Goal: Task Accomplishment & Management: Manage account settings

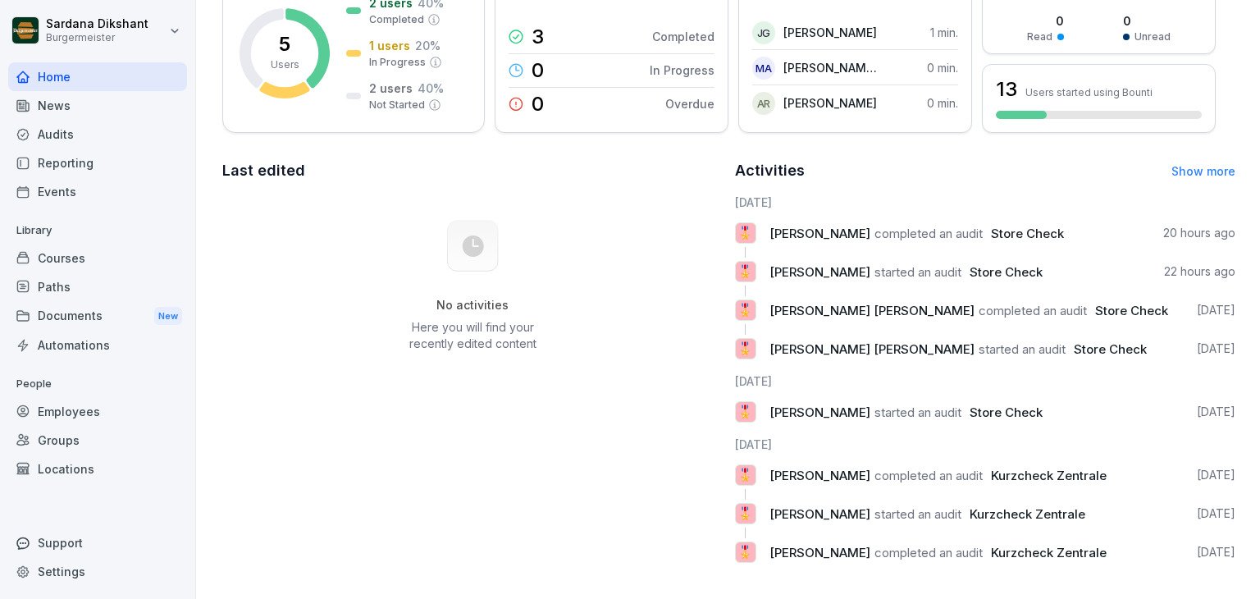
scroll to position [164, 0]
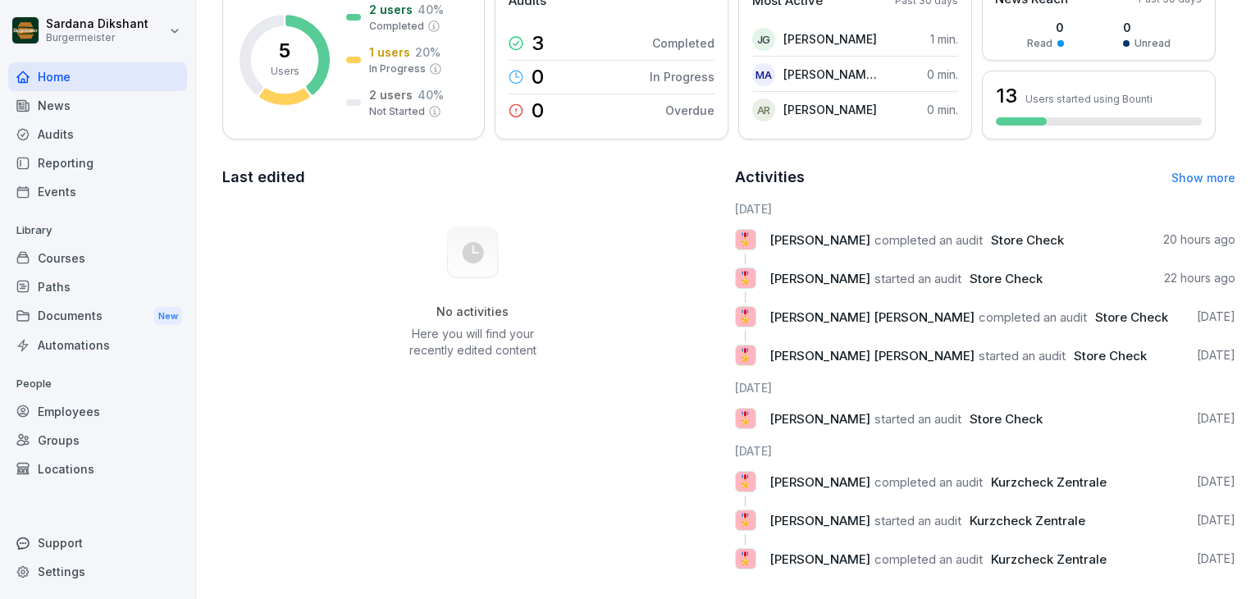
click at [75, 559] on div "Settings" at bounding box center [97, 571] width 179 height 29
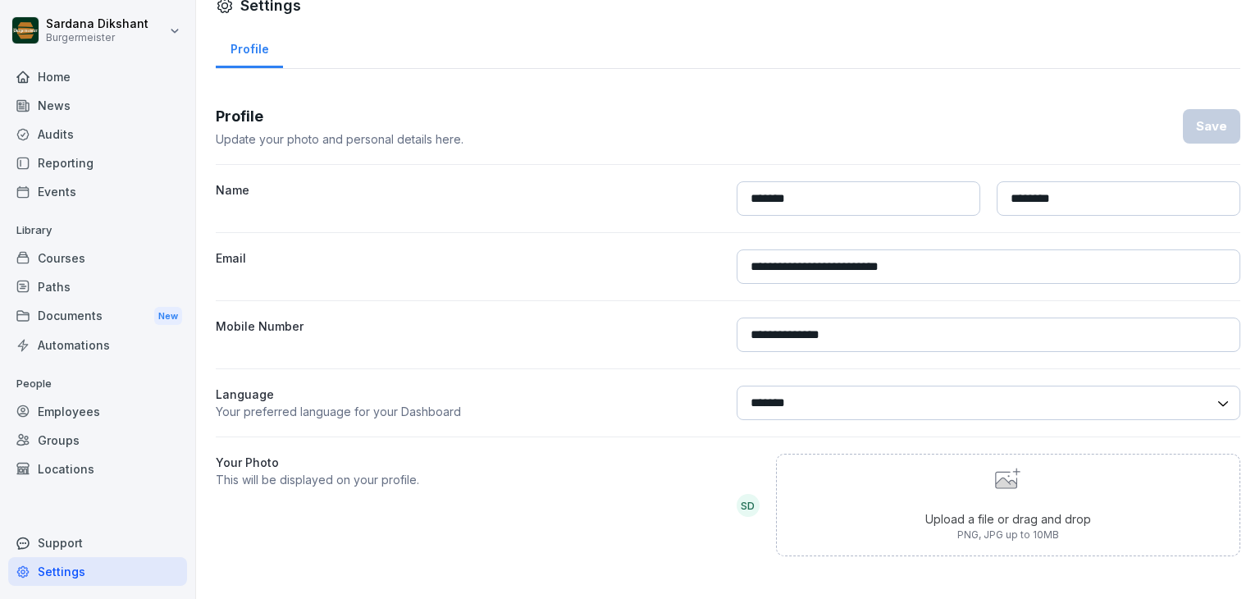
click at [539, 531] on div "Your Photo This will be displayed on your profile." at bounding box center [468, 505] width 504 height 103
click at [128, 83] on div "Home" at bounding box center [97, 76] width 179 height 29
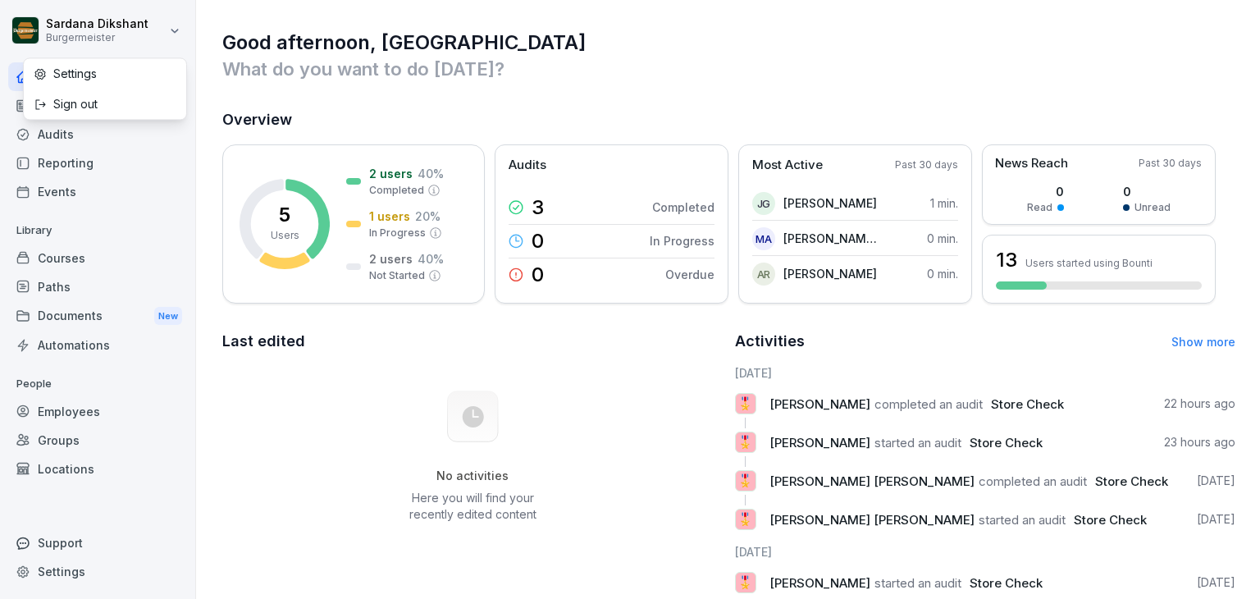
click at [176, 37] on html "Sardana Dikshant Burgermeister Home News Audits Reporting Events Library Course…" at bounding box center [630, 299] width 1260 height 599
click at [207, 116] on html "Sardana Dikshant Burgermeister Home News Audits Reporting Events Library Course…" at bounding box center [630, 299] width 1260 height 599
click at [66, 424] on div "Employees" at bounding box center [97, 411] width 179 height 29
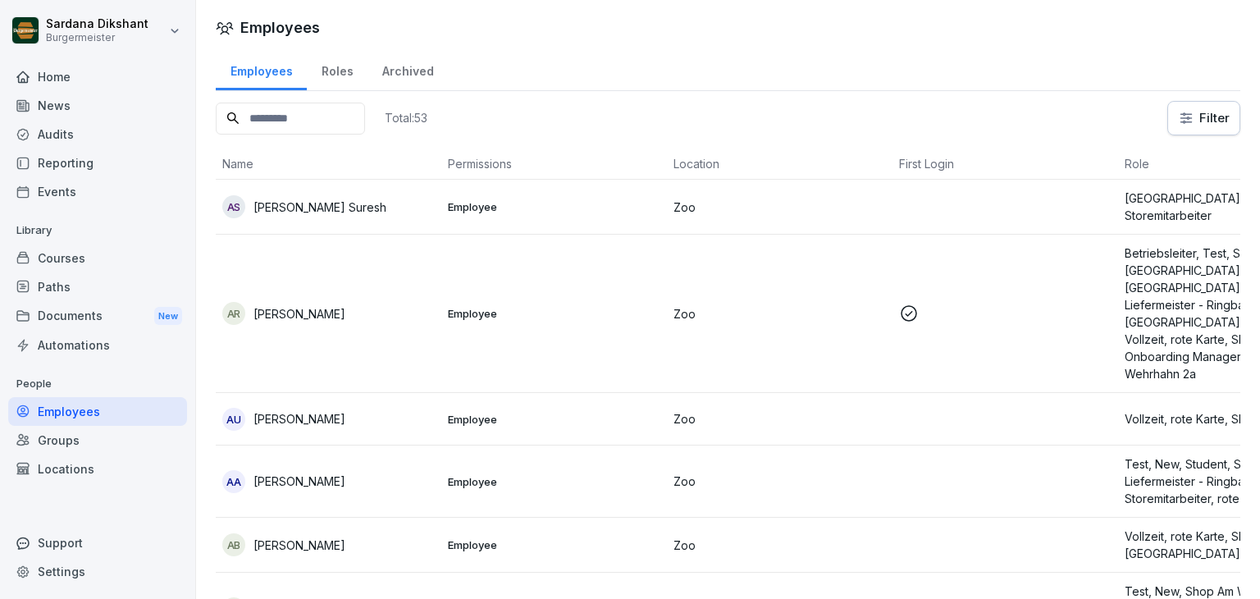
click at [279, 119] on input at bounding box center [290, 119] width 149 height 32
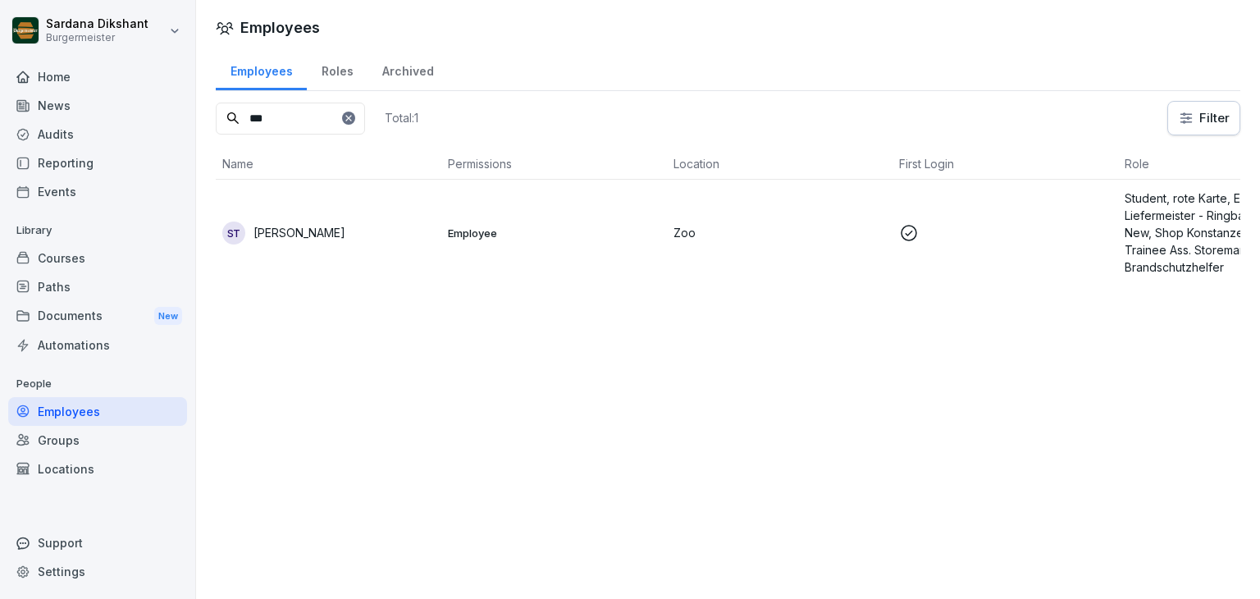
type input "***"
click at [321, 229] on p "Sumit Satish Thakar" at bounding box center [299, 232] width 92 height 17
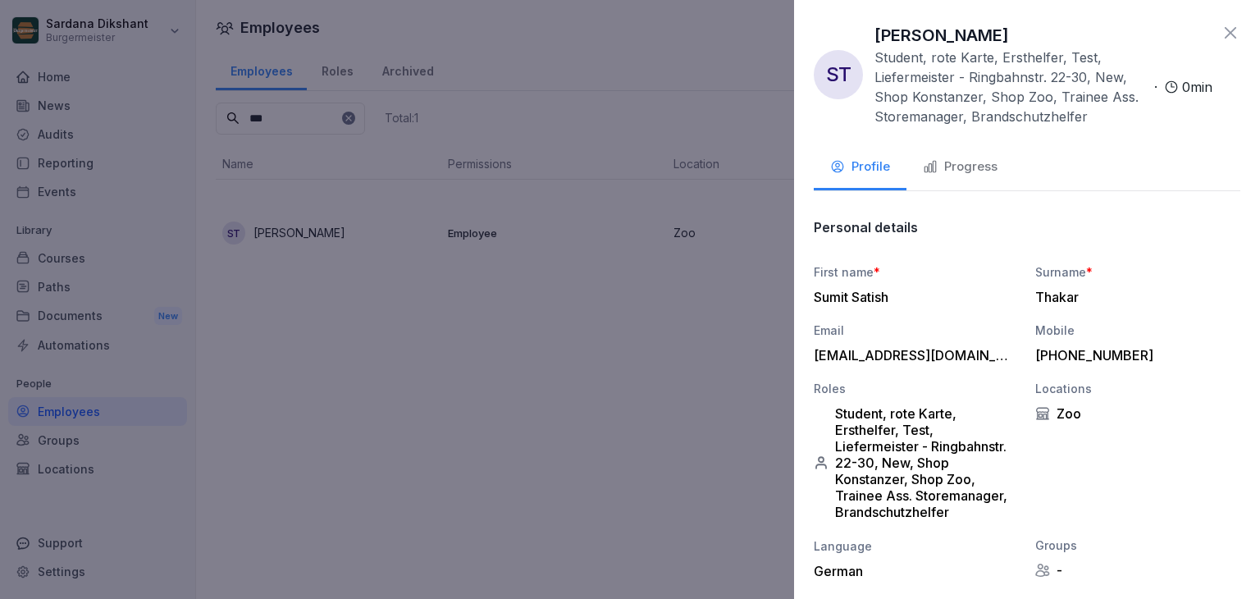
click at [956, 178] on button "Progress" at bounding box center [959, 168] width 107 height 44
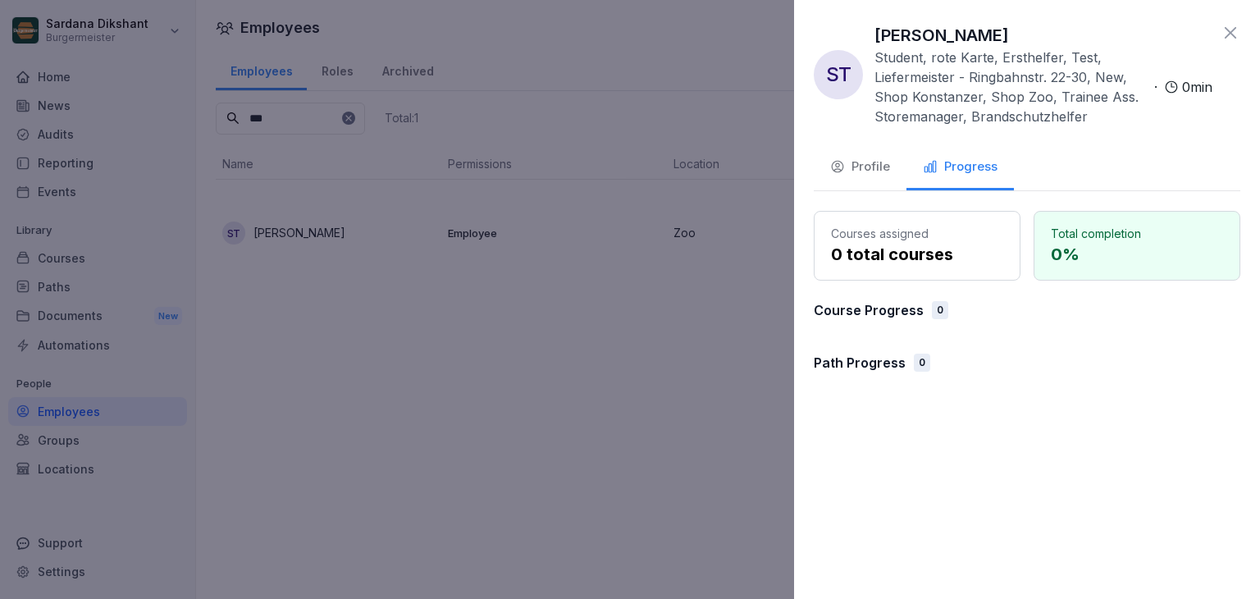
click at [848, 165] on div "Profile" at bounding box center [860, 166] width 60 height 19
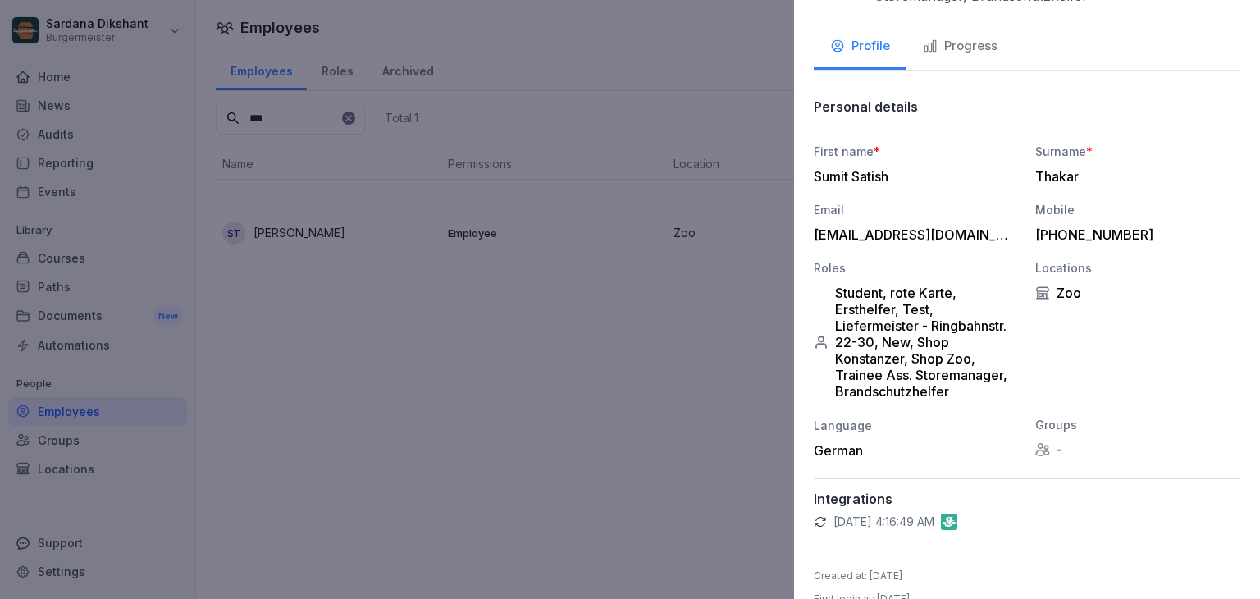
scroll to position [149, 0]
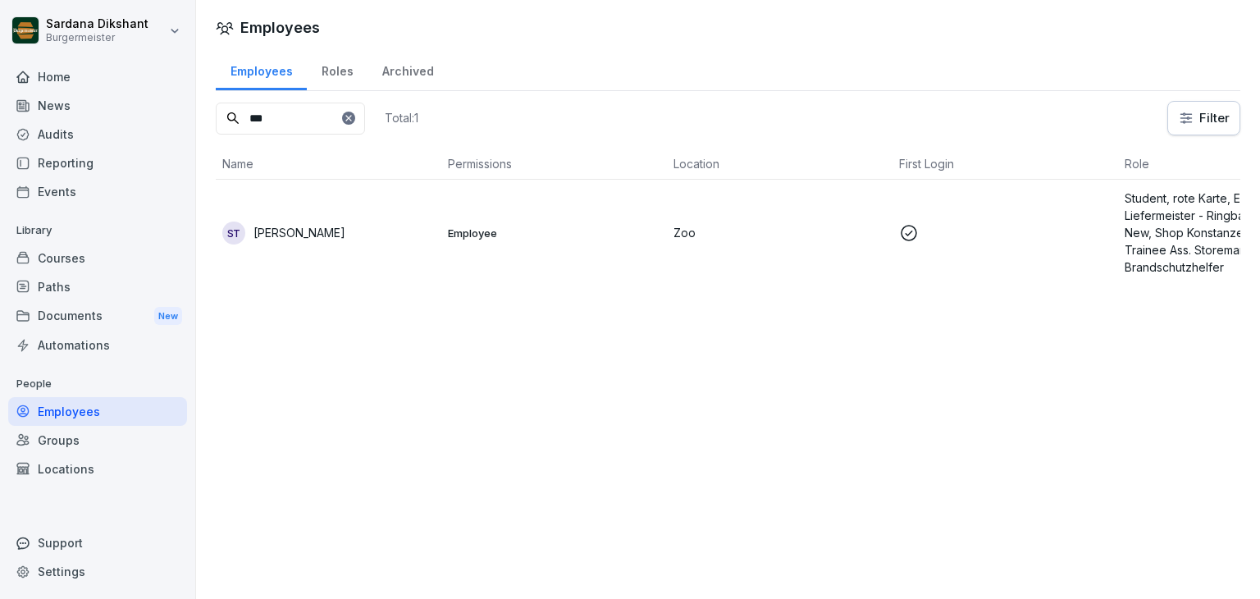
click at [329, 78] on div "Roles" at bounding box center [337, 69] width 61 height 42
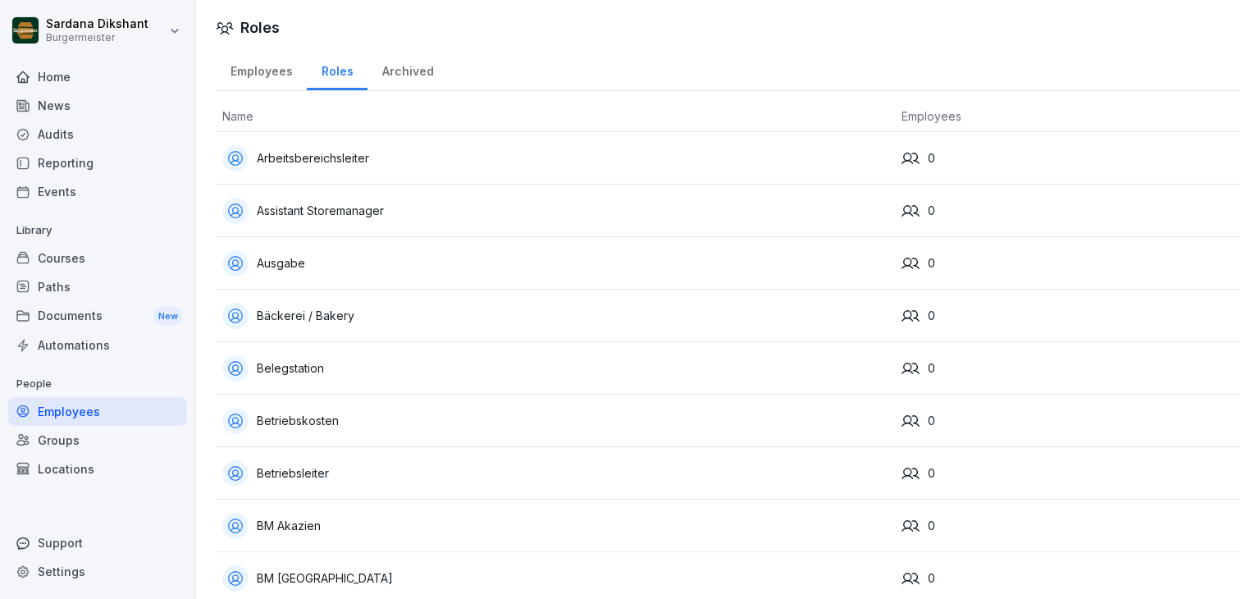
click at [344, 209] on div "Assistant Storemanager" at bounding box center [555, 211] width 666 height 26
click at [371, 208] on div "Assistant Storemanager" at bounding box center [555, 211] width 666 height 26
